Goal: Information Seeking & Learning: Learn about a topic

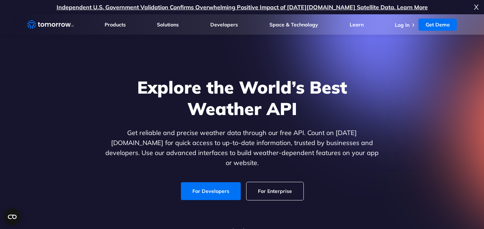
click at [269, 183] on link "For Enterprise" at bounding box center [274, 192] width 57 height 18
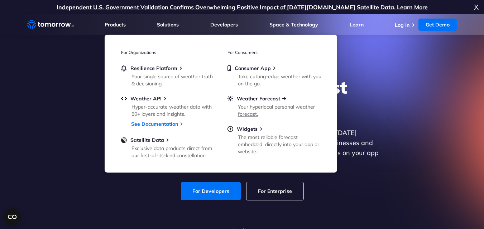
click at [249, 98] on span "Weather Forecast" at bounding box center [258, 99] width 43 height 6
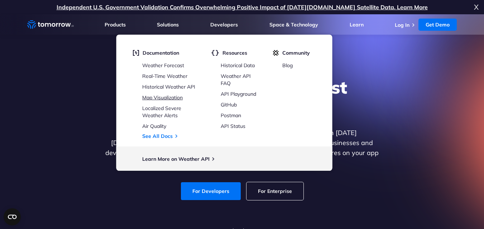
click at [177, 100] on link "Map Visualization" at bounding box center [162, 97] width 40 height 6
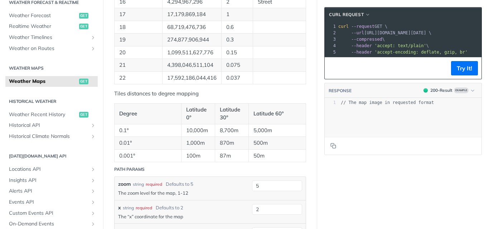
scroll to position [680, 0]
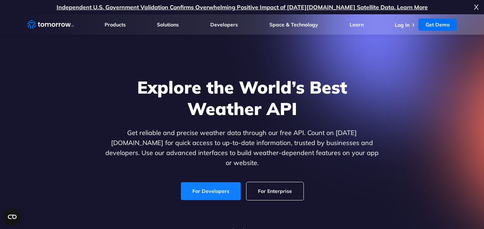
click at [214, 183] on link "For Developers" at bounding box center [211, 192] width 60 height 18
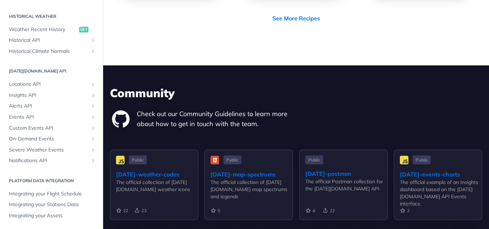
scroll to position [1623, 0]
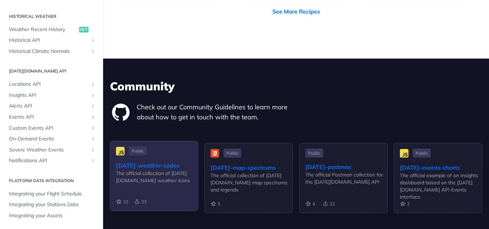
click at [140, 161] on div "[DATE]-weather-codes" at bounding box center [157, 165] width 82 height 9
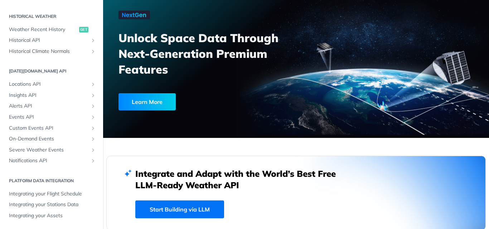
scroll to position [0, 0]
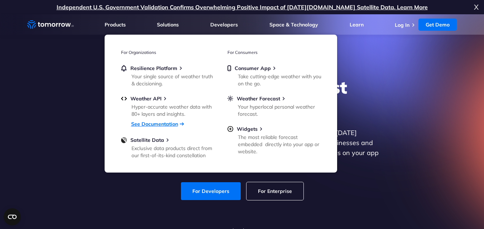
click at [156, 122] on link "See Documentation" at bounding box center [154, 124] width 47 height 6
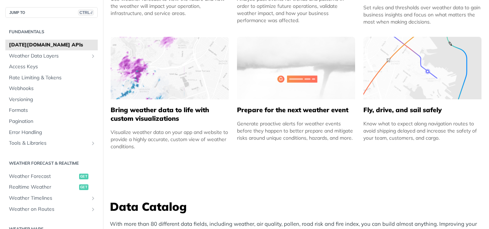
scroll to position [438, 0]
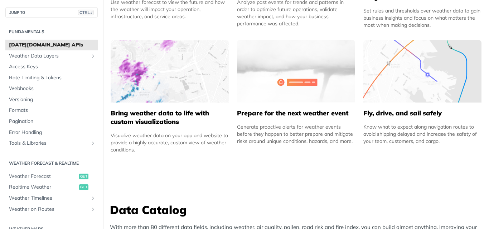
click at [159, 77] on img at bounding box center [170, 71] width 118 height 63
click at [318, 108] on div "Prepare for the next weather event Generate proactive alerts for weather events…" at bounding box center [296, 124] width 118 height 42
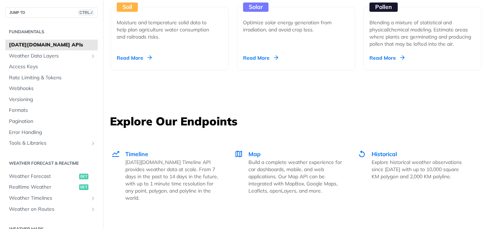
scroll to position [890, 0]
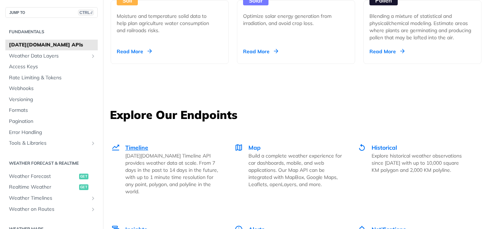
click at [132, 147] on span "Timeline" at bounding box center [136, 147] width 23 height 7
click at [252, 151] on span "Map" at bounding box center [254, 147] width 12 height 7
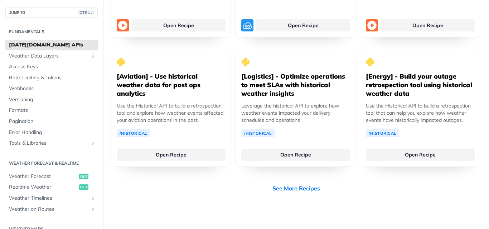
scroll to position [1449, 0]
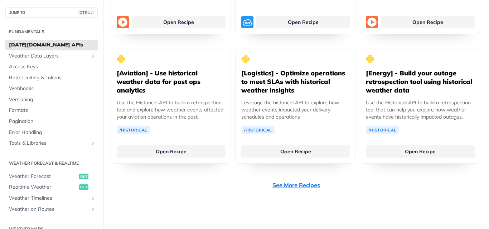
click at [293, 181] on link "See More Recipes" at bounding box center [296, 185] width 48 height 9
click at [40, 177] on span "Weather Forecast" at bounding box center [43, 176] width 68 height 7
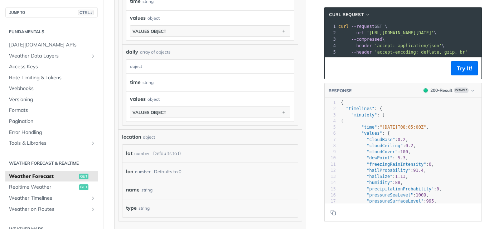
scroll to position [142, 0]
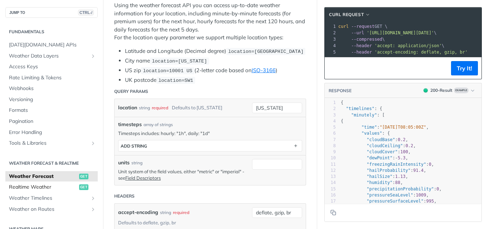
click at [48, 188] on span "Realtime Weather" at bounding box center [43, 187] width 68 height 7
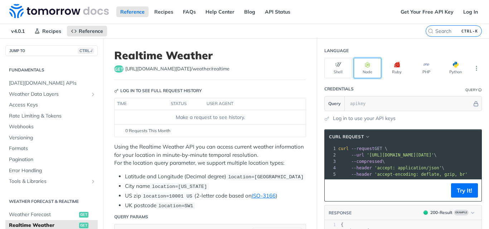
click at [366, 67] on button "Node" at bounding box center [368, 68] width 28 height 20
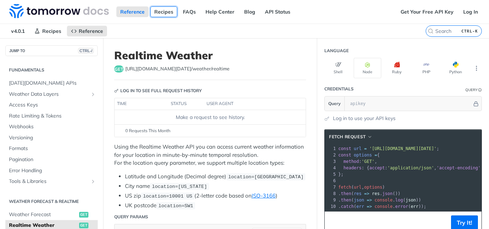
click at [164, 13] on link "Recipes" at bounding box center [163, 11] width 27 height 11
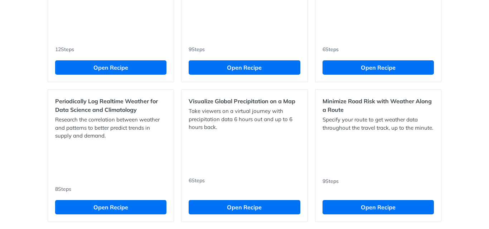
scroll to position [434, 0]
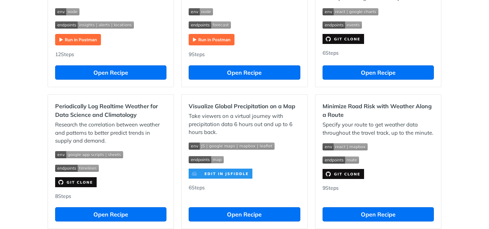
click at [200, 161] on img "Expand image" at bounding box center [206, 159] width 35 height 7
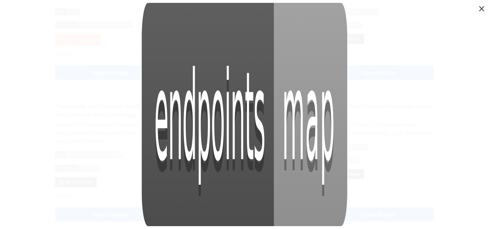
click at [247, 136] on img "Collapse image" at bounding box center [244, 115] width 205 height 224
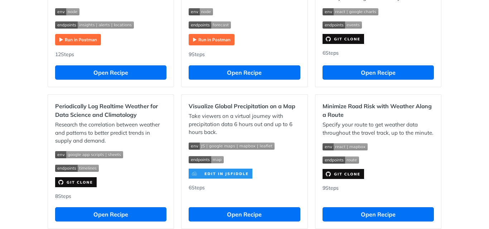
click at [228, 160] on span "Expand image" at bounding box center [244, 159] width 111 height 8
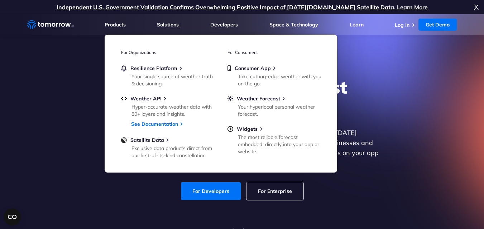
click at [117, 25] on link "Products" at bounding box center [115, 24] width 21 height 6
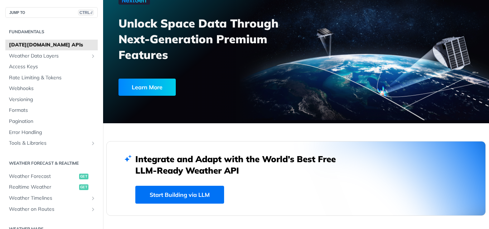
scroll to position [42, 0]
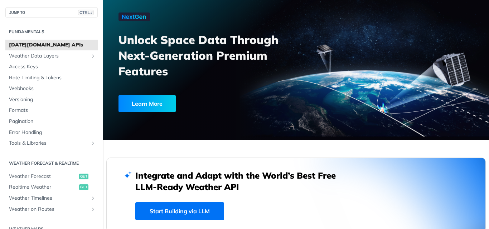
click at [186, 215] on link "Start Building via LLM" at bounding box center [179, 212] width 89 height 18
